Goal: Navigation & Orientation: Find specific page/section

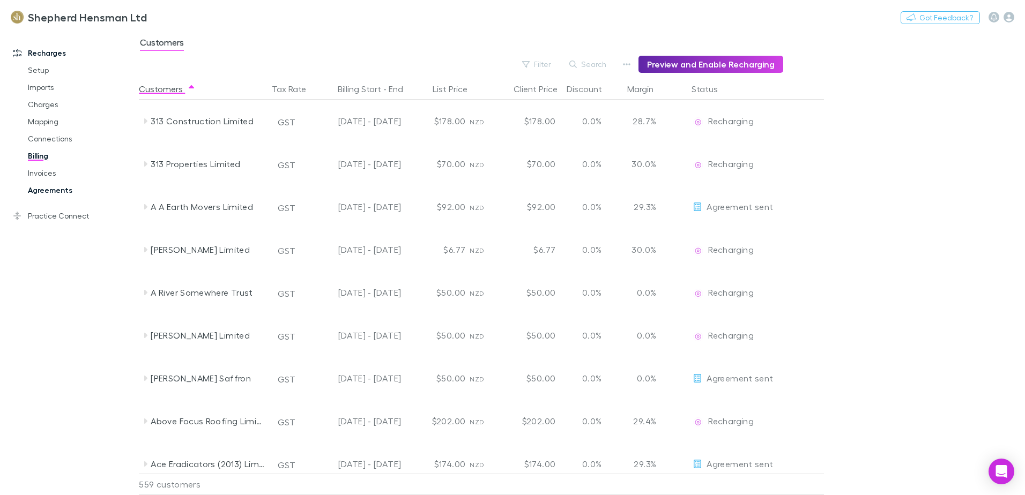
click at [55, 192] on link "Agreements" at bounding box center [81, 190] width 128 height 17
